Goal: Task Accomplishment & Management: Manage account settings

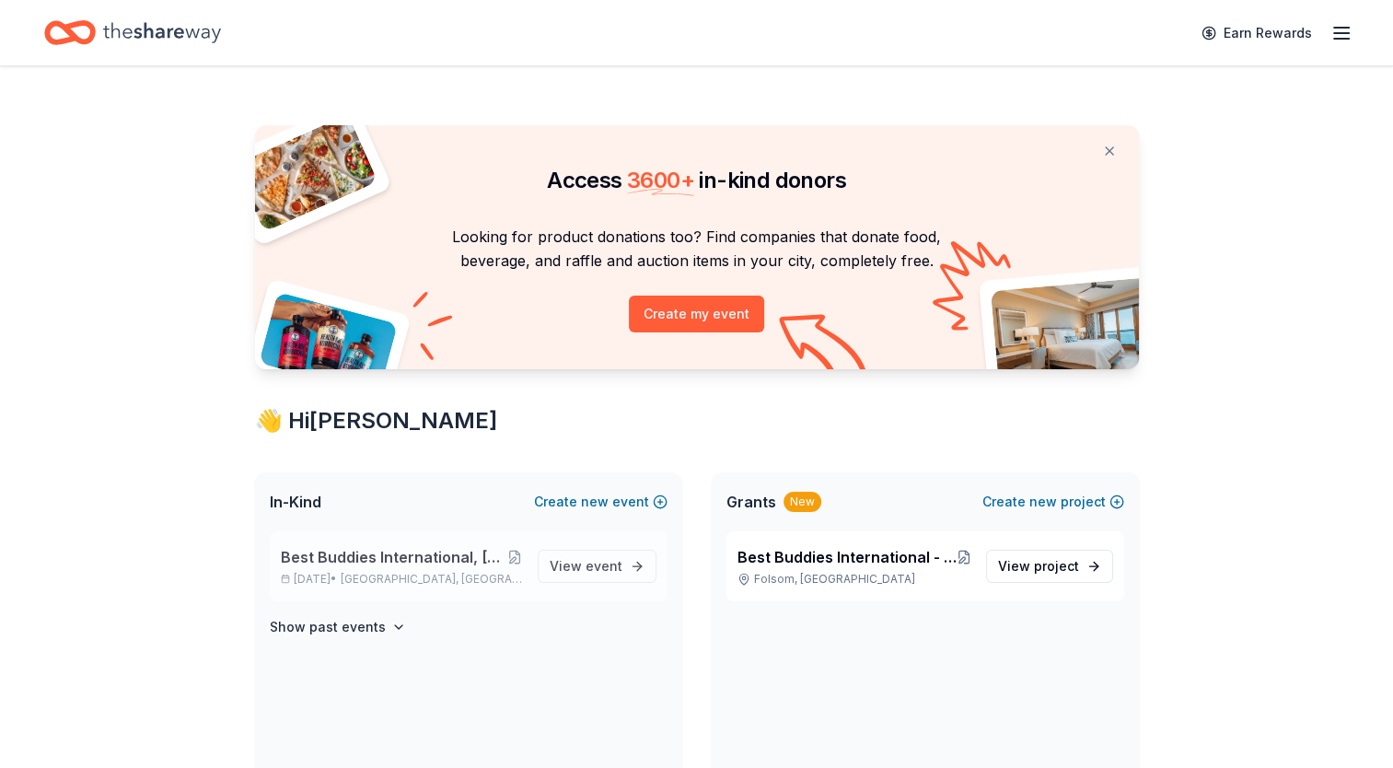
click at [365, 543] on div "Best Buddies International, [GEOGRAPHIC_DATA], Champion of the Year Gala [DATE]…" at bounding box center [469, 566] width 398 height 70
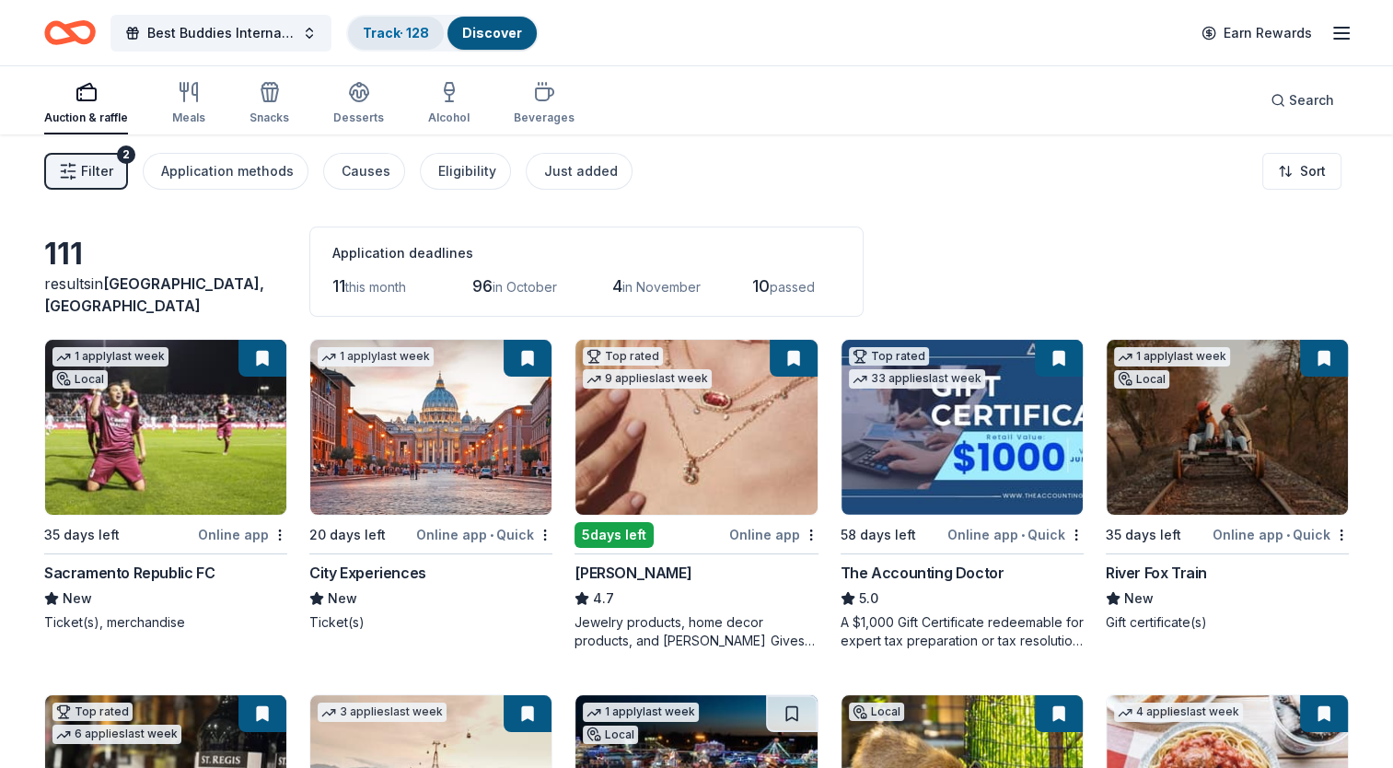
click at [388, 29] on link "Track · 128" at bounding box center [396, 33] width 66 height 16
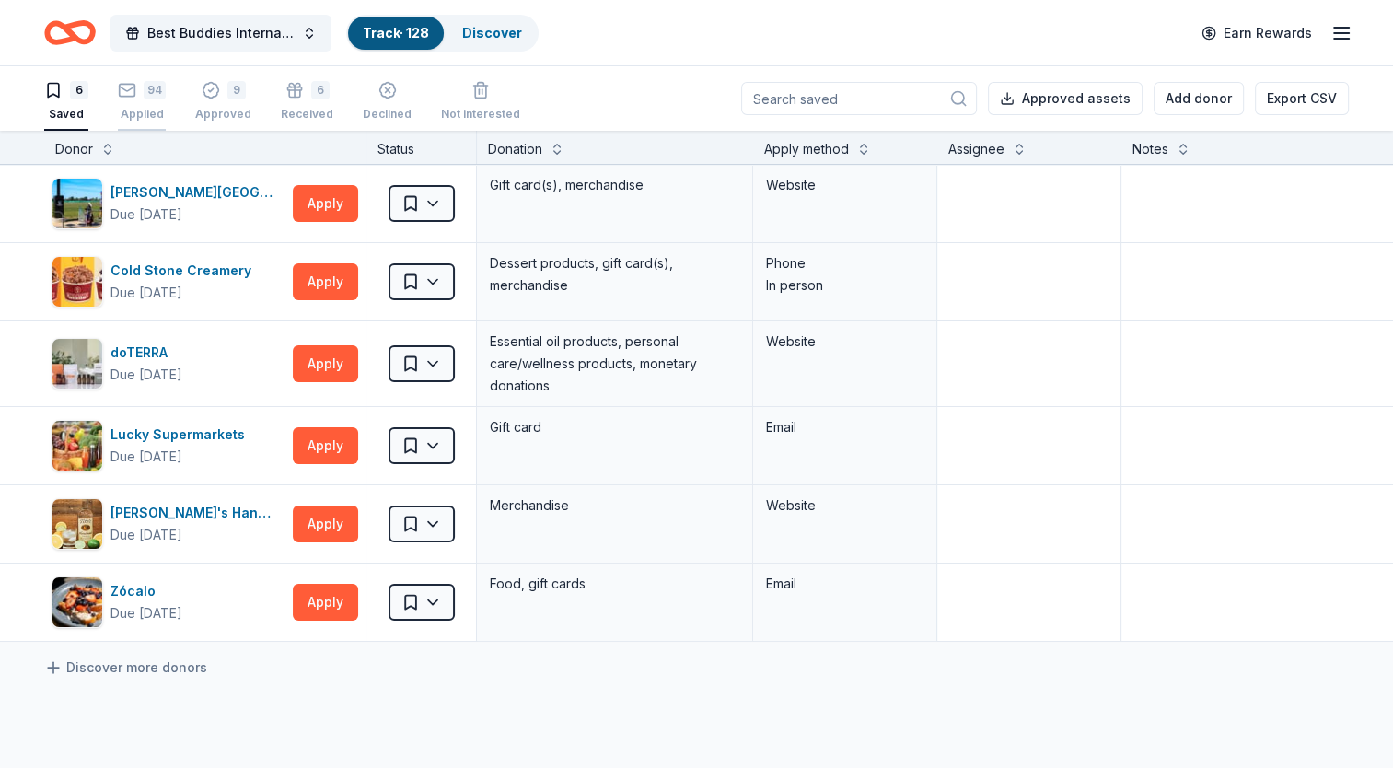
click at [137, 109] on div "Applied" at bounding box center [142, 114] width 48 height 15
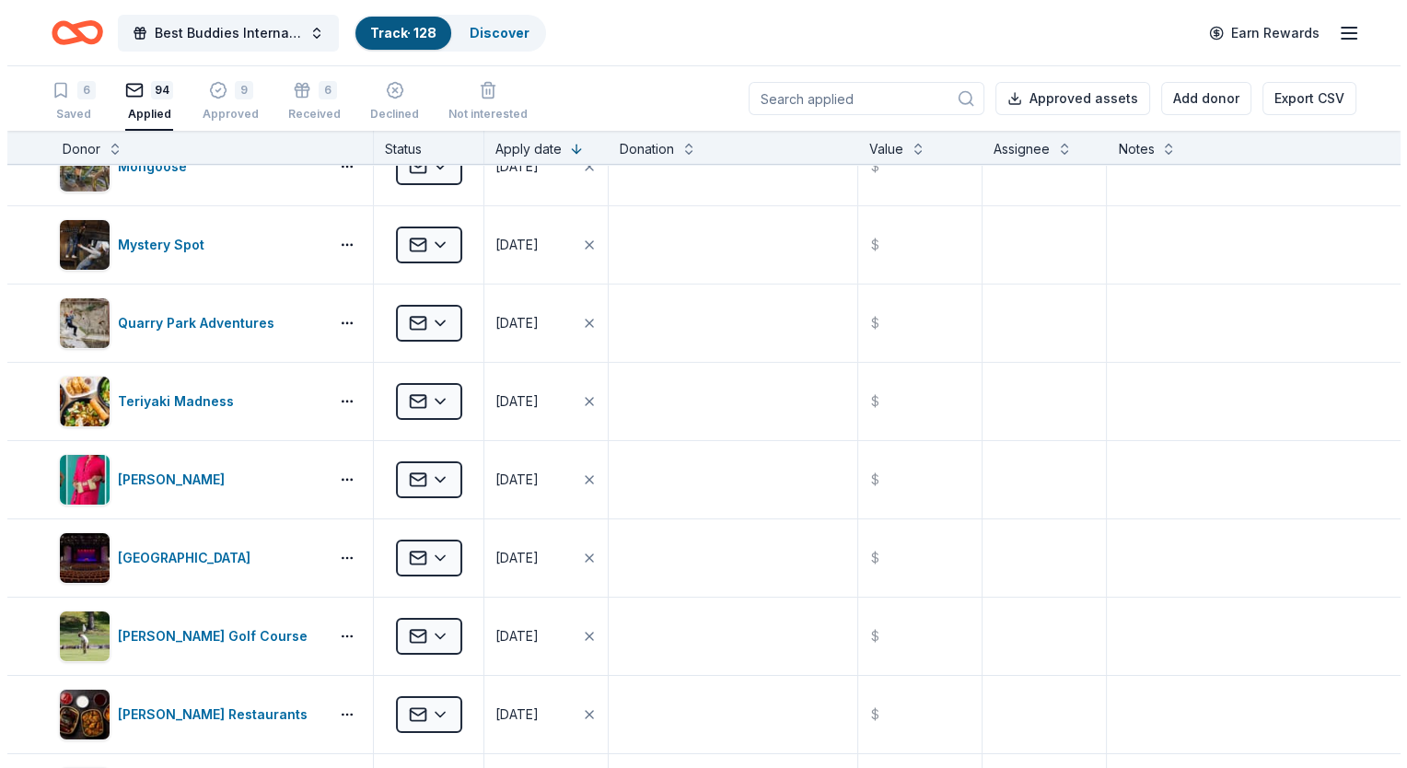
scroll to position [6409, 0]
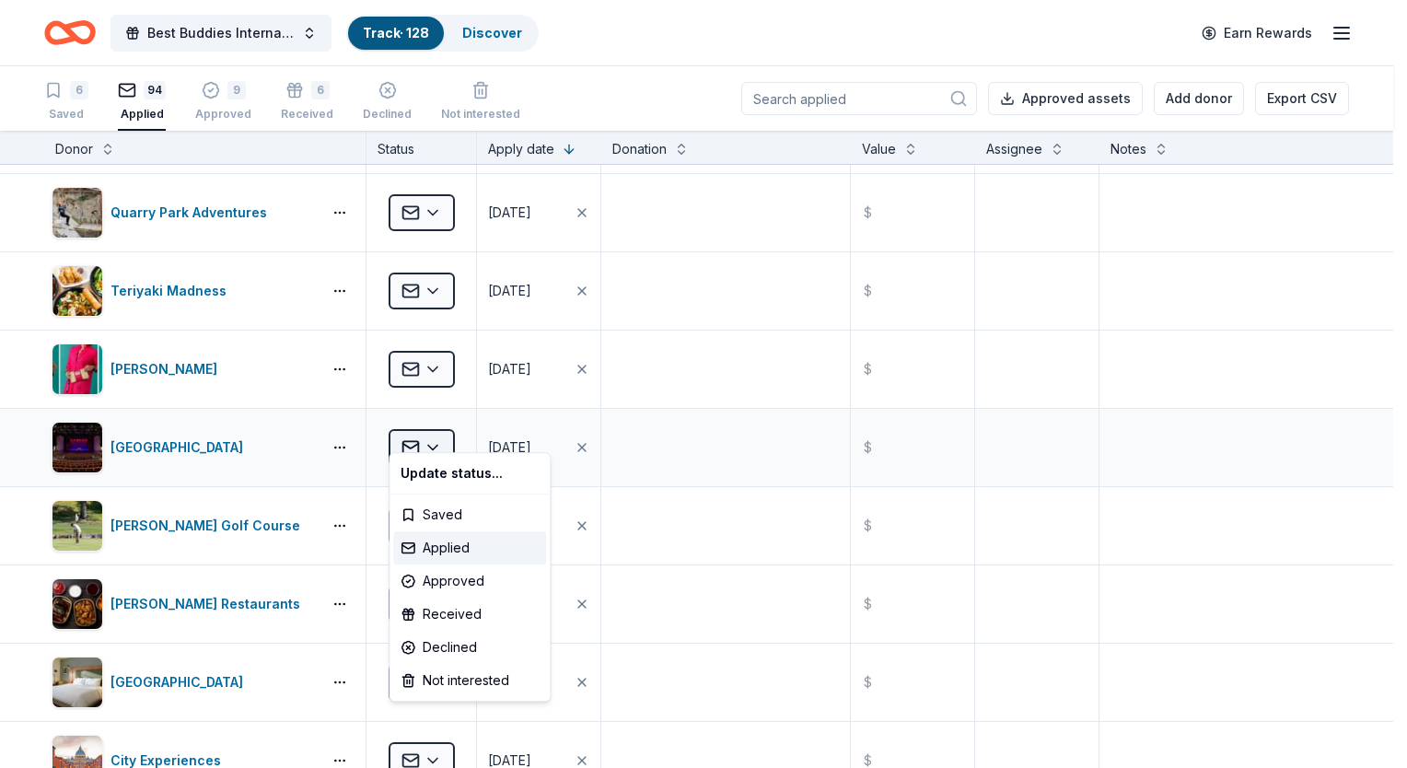
click at [433, 431] on html "Best Buddies International, [GEOGRAPHIC_DATA], Champion of the Year Gala Track …" at bounding box center [703, 384] width 1407 height 768
click at [444, 610] on div "Received" at bounding box center [469, 614] width 153 height 33
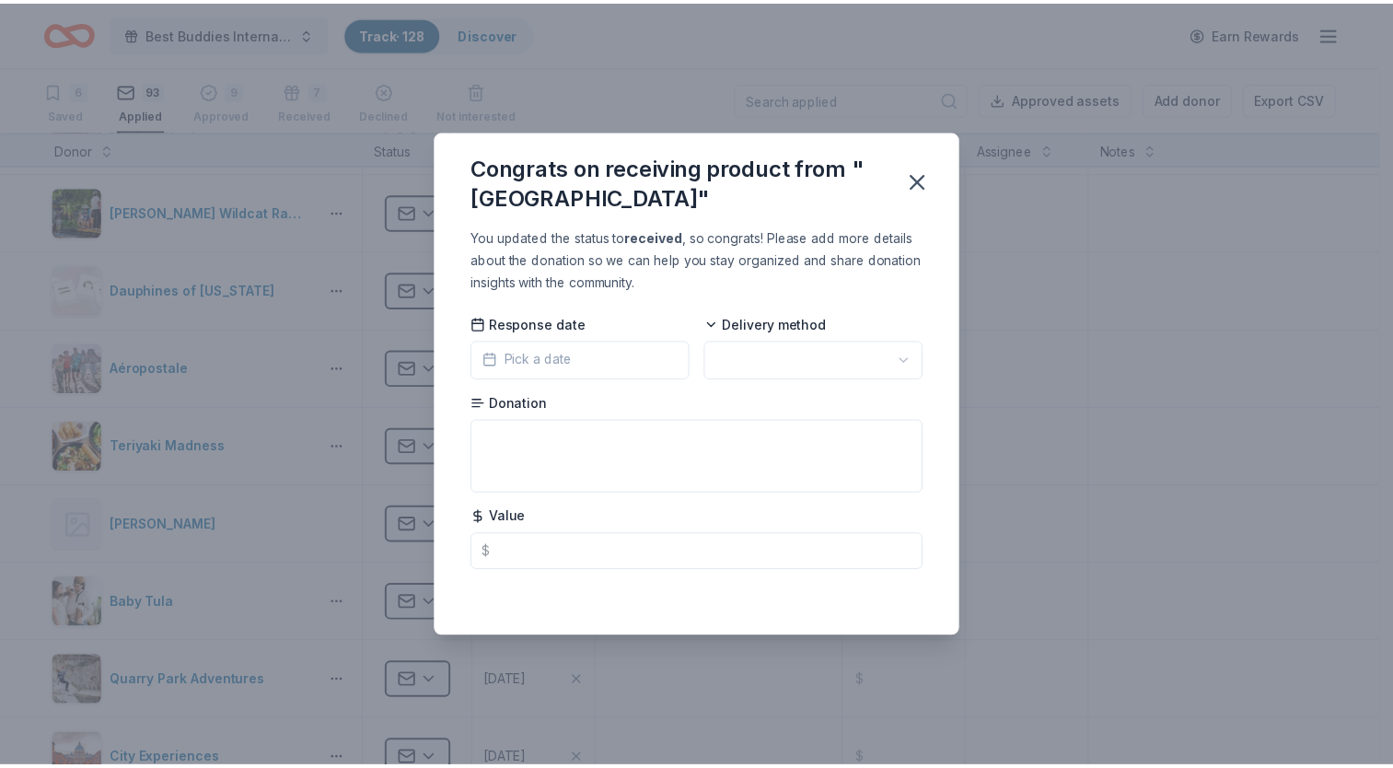
scroll to position [0, 0]
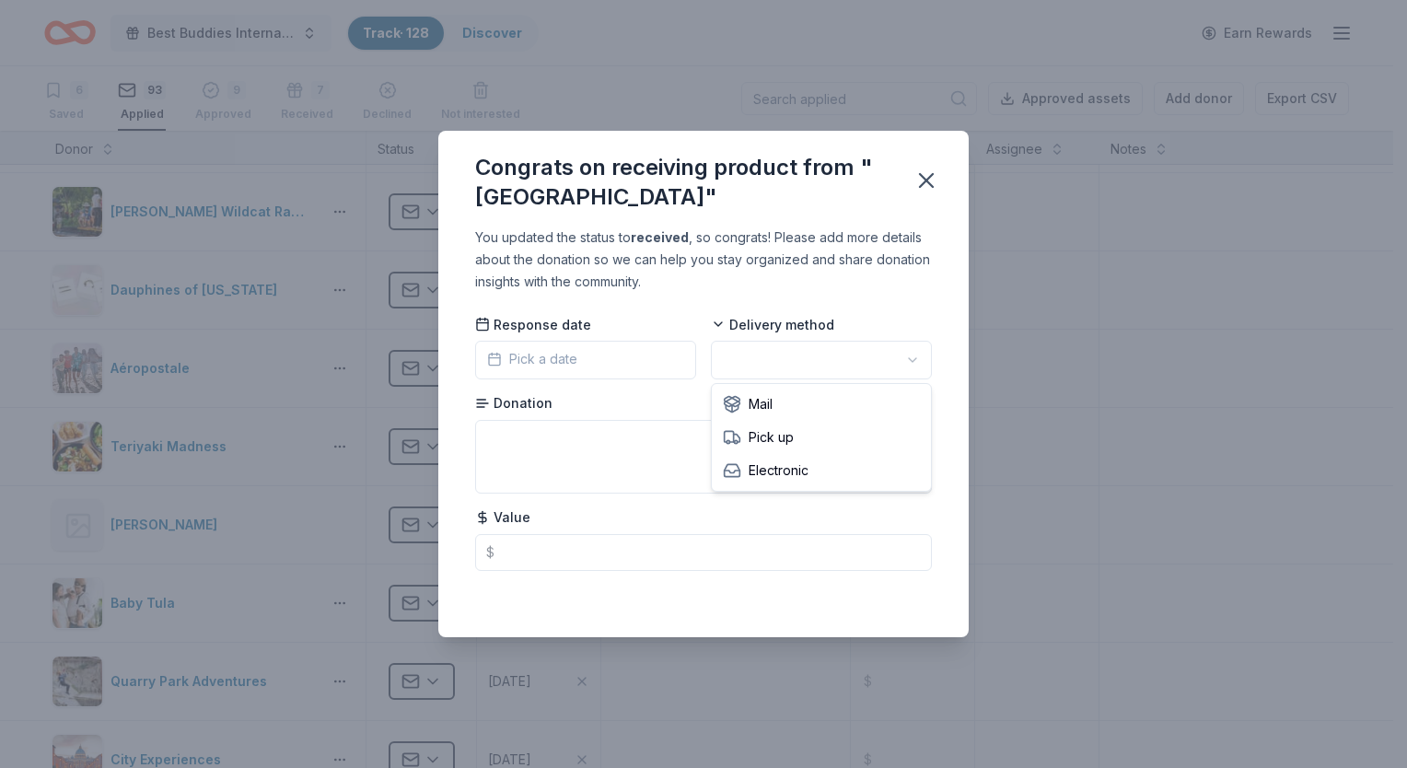
click at [785, 359] on html "Best Buddies International, [GEOGRAPHIC_DATA], Champion of the Year Gala Track …" at bounding box center [703, 384] width 1407 height 768
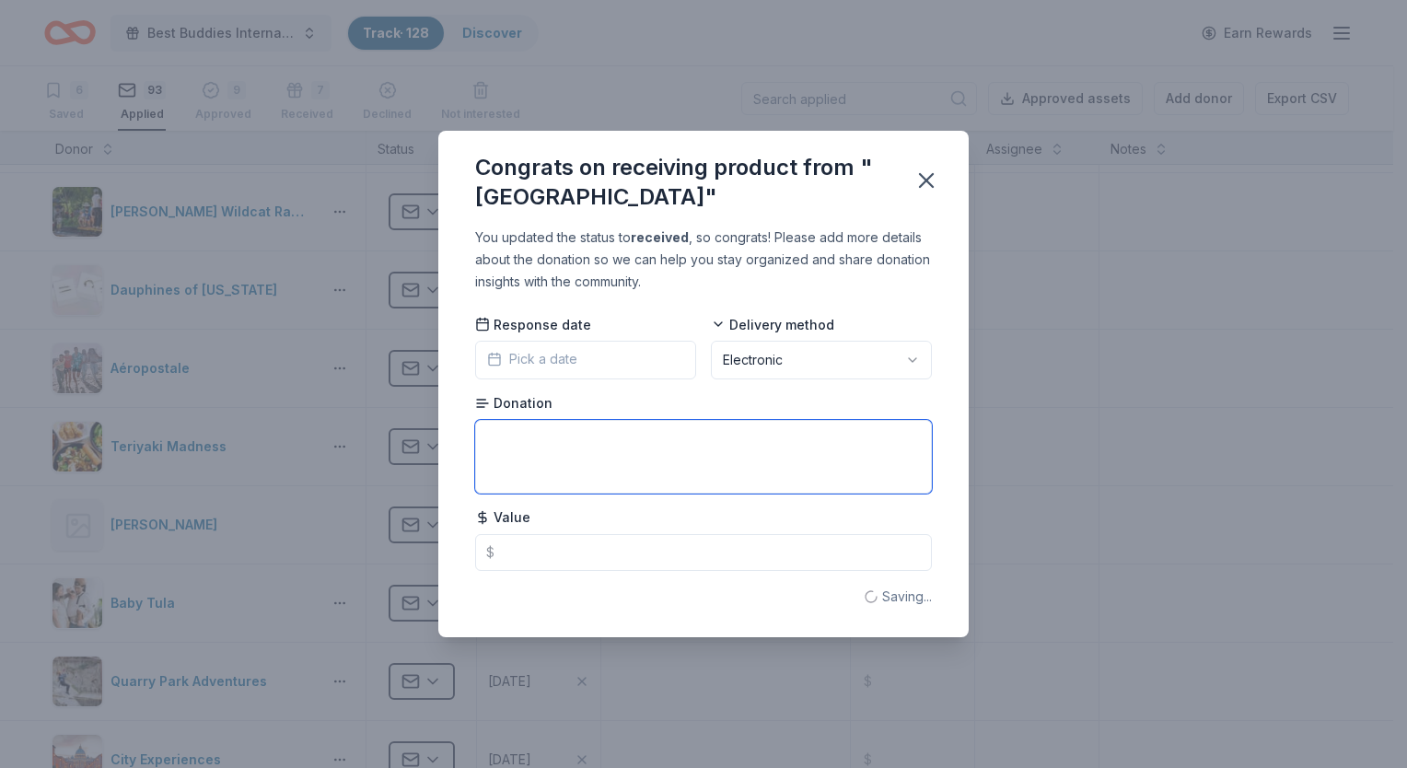
click at [606, 443] on textarea at bounding box center [703, 457] width 457 height 74
type textarea "2 tickets"
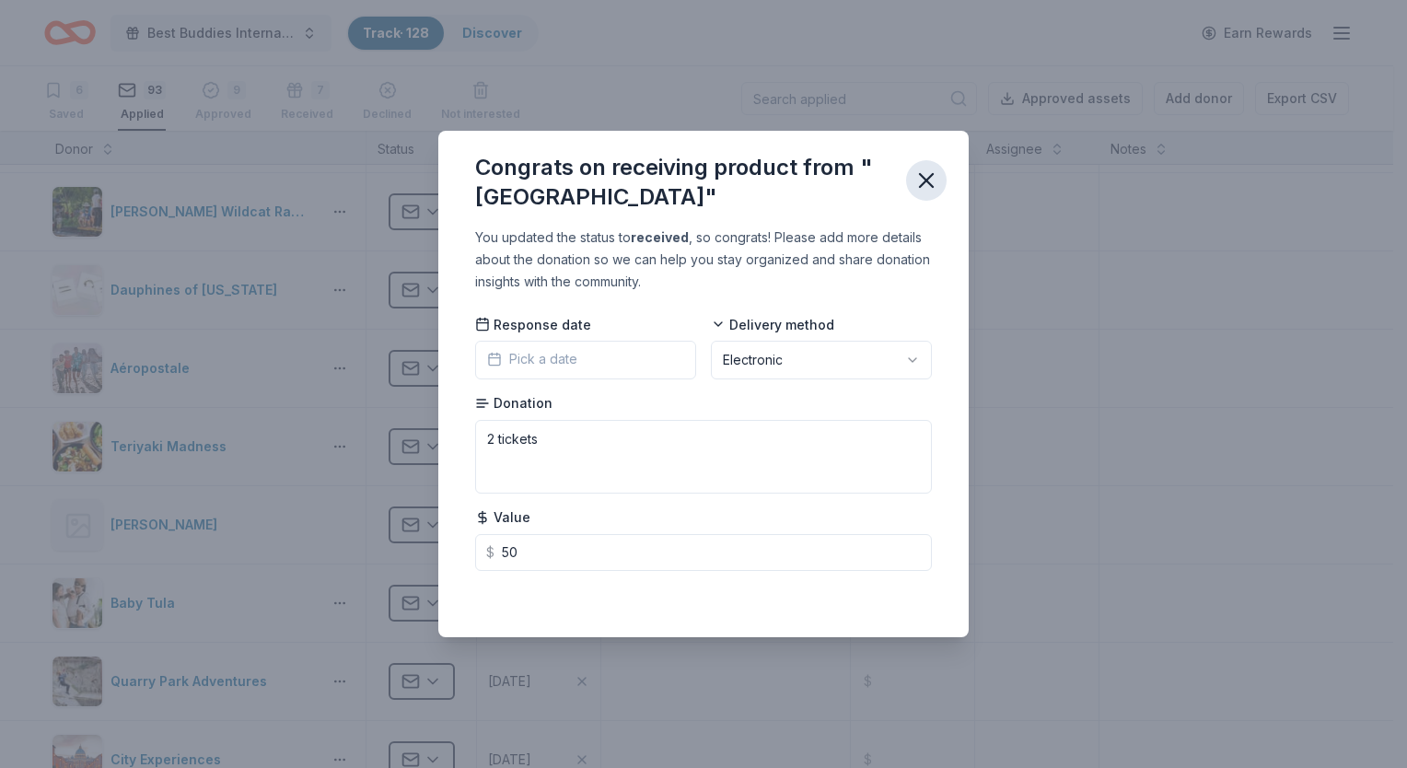
type input "50.00"
click at [932, 177] on icon "button" at bounding box center [926, 181] width 26 height 26
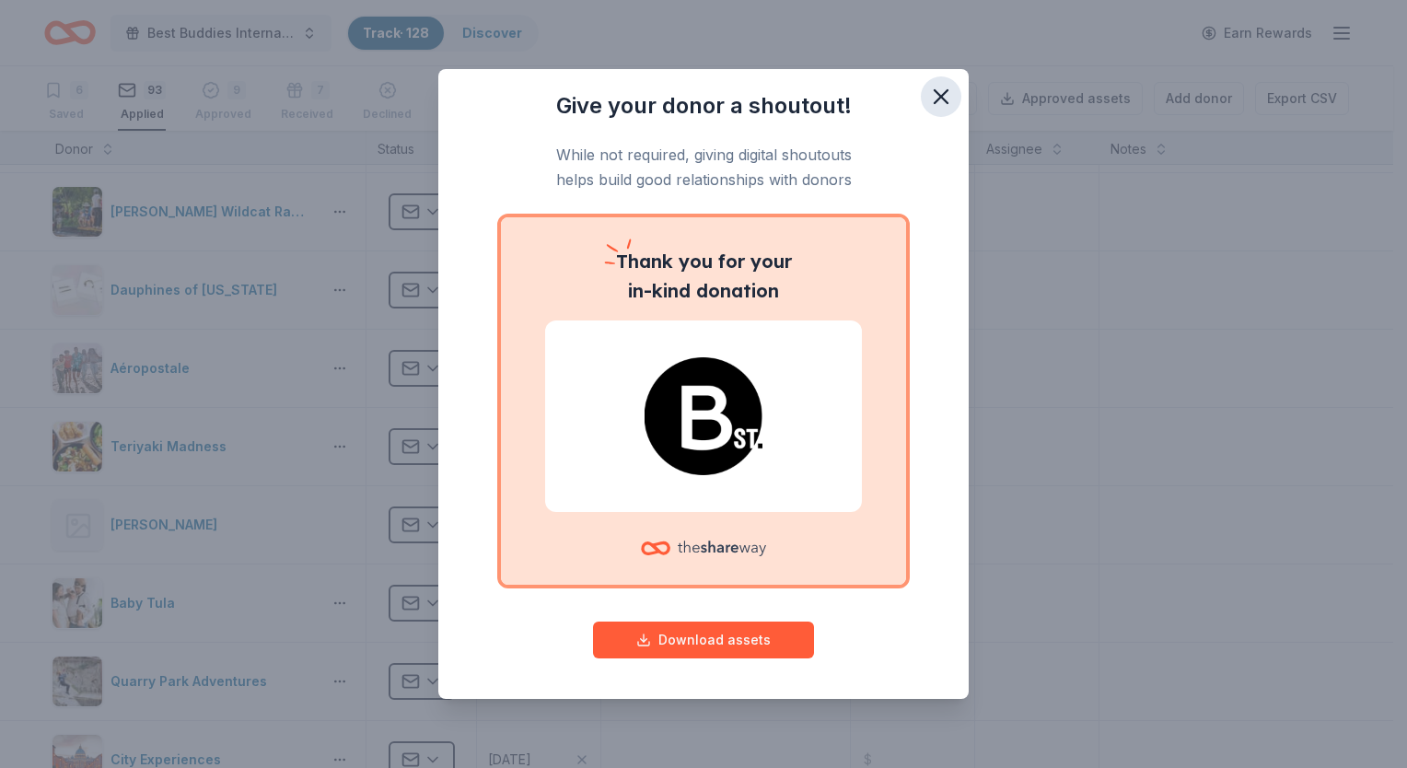
click at [936, 96] on icon "button" at bounding box center [941, 97] width 26 height 26
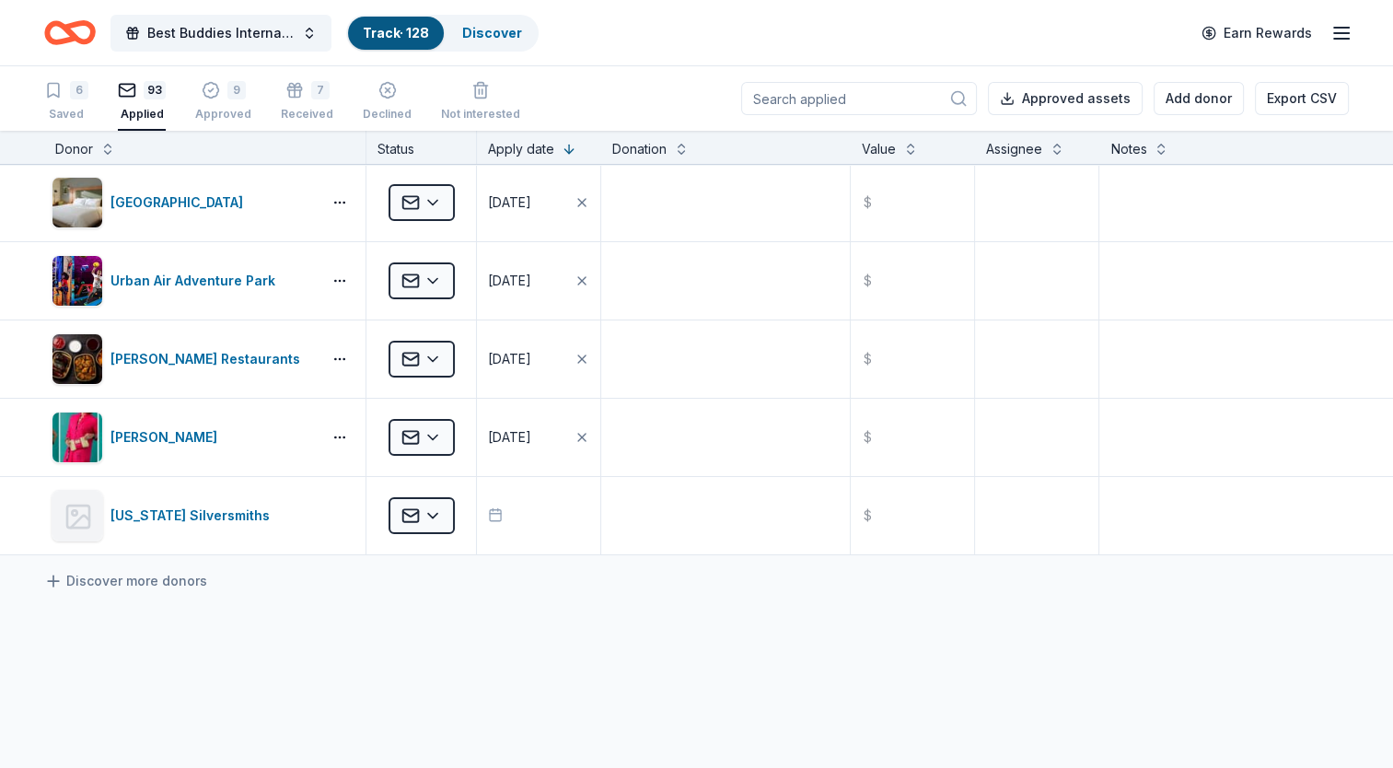
scroll to position [6889, 0]
